Goal: Task Accomplishment & Management: Manage account settings

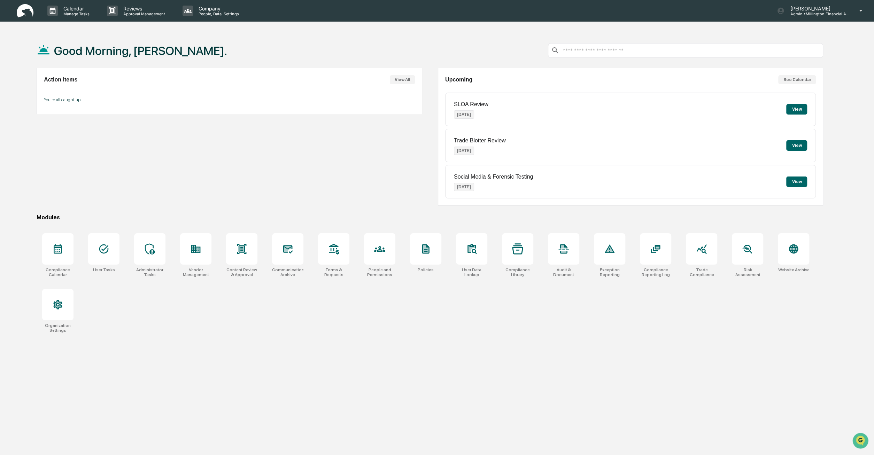
click at [796, 180] on button "View" at bounding box center [796, 182] width 21 height 10
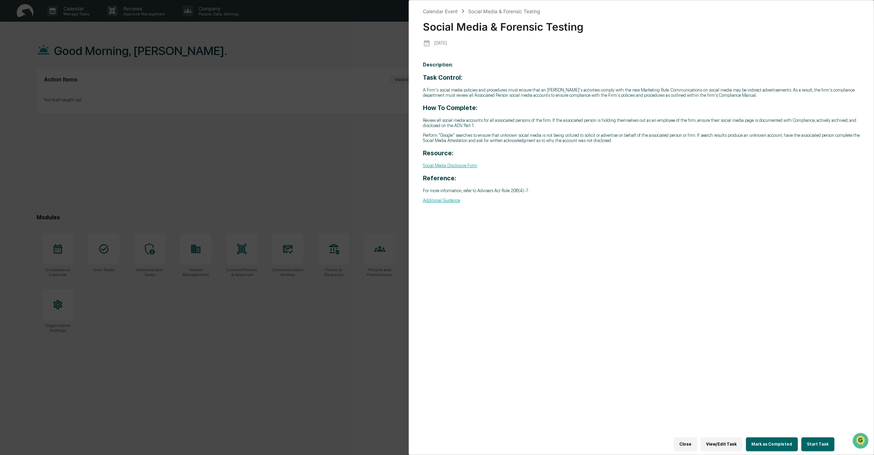
click at [321, 158] on div "Calendar Event Social Media & Forensic Testing Social Media & Forensic Testing …" at bounding box center [437, 227] width 874 height 455
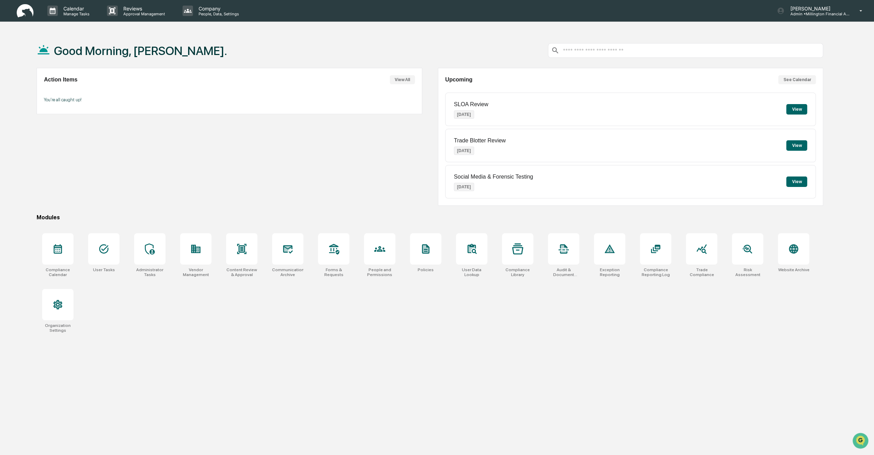
click at [801, 186] on div "Social Media & Forensic Testing Aug 20, 2025 View" at bounding box center [630, 181] width 371 height 33
click at [801, 184] on button "View" at bounding box center [796, 182] width 21 height 10
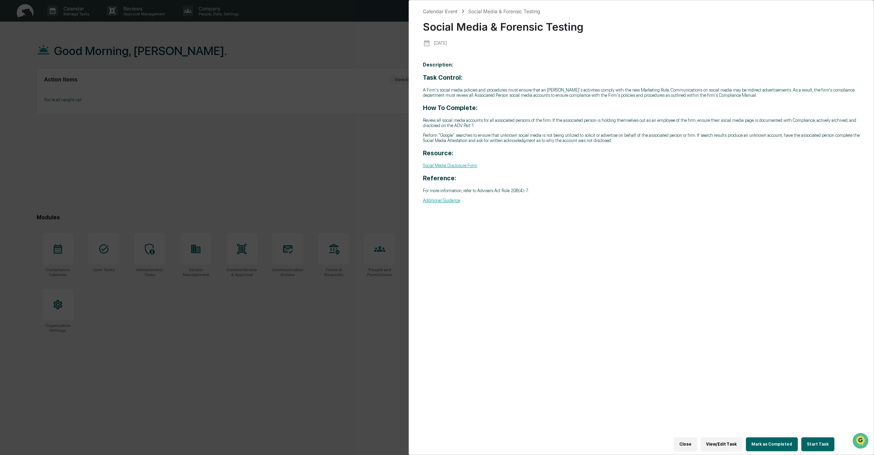
click at [690, 446] on button "Close" at bounding box center [685, 444] width 23 height 14
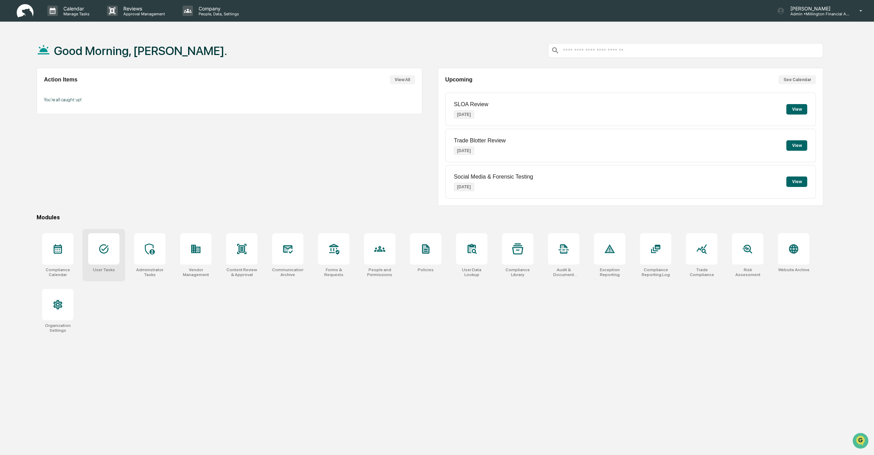
click at [103, 249] on icon at bounding box center [103, 249] width 9 height 9
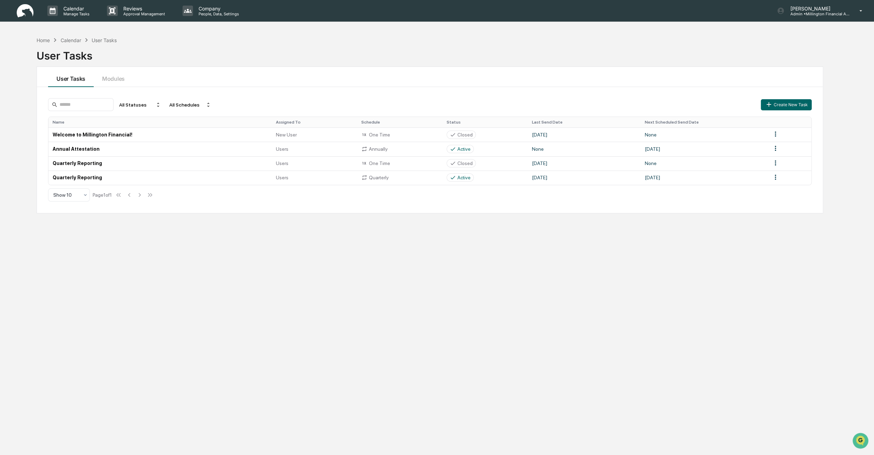
drag, startPoint x: 18, startPoint y: 47, endPoint x: 91, endPoint y: 28, distance: 75.3
click at [18, 46] on div "Home Calendar User Tasks User Tasks User Tasks Modules All Statuses All Schedul…" at bounding box center [437, 260] width 874 height 455
click at [215, 7] on p "Company" at bounding box center [217, 9] width 49 height 6
click at [213, 39] on li "People and Permissions" at bounding box center [225, 35] width 98 height 13
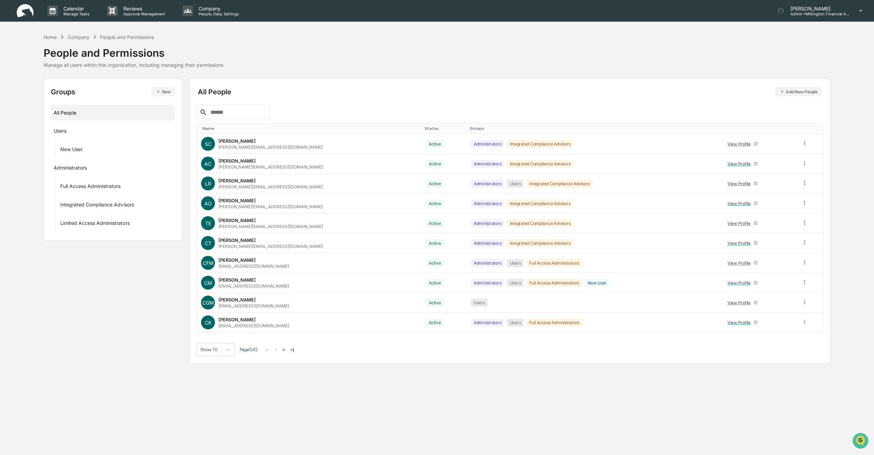
click at [291, 347] on button ">|" at bounding box center [292, 350] width 8 height 6
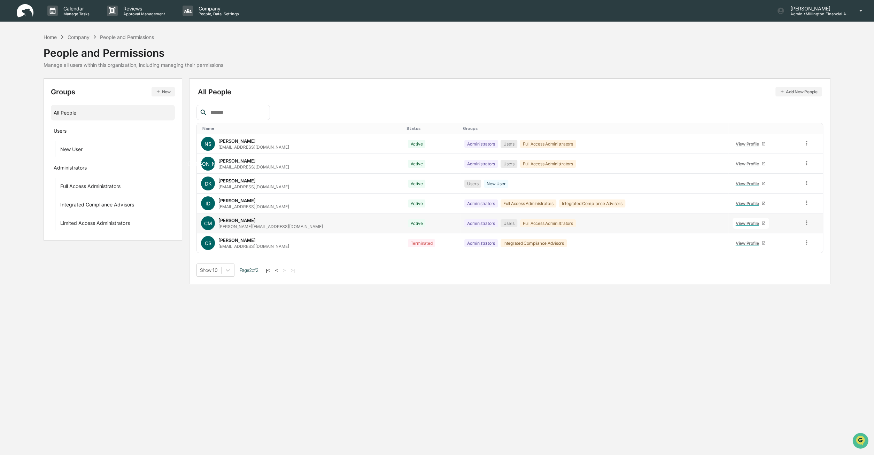
click at [250, 219] on div "[PERSON_NAME]" at bounding box center [236, 221] width 37 height 6
click at [269, 220] on div "[PERSON_NAME] Millington [EMAIL_ADDRESS][DOMAIN_NAME]" at bounding box center [300, 223] width 198 height 14
click at [750, 224] on div "View Profile" at bounding box center [749, 223] width 26 height 5
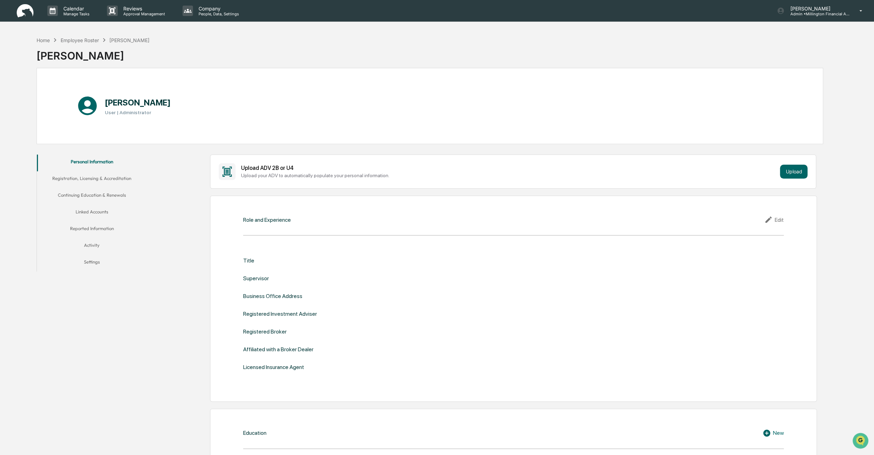
click at [99, 177] on button "Registration, Licensing & Accreditation" at bounding box center [92, 179] width 110 height 17
